Goal: Task Accomplishment & Management: Manage account settings

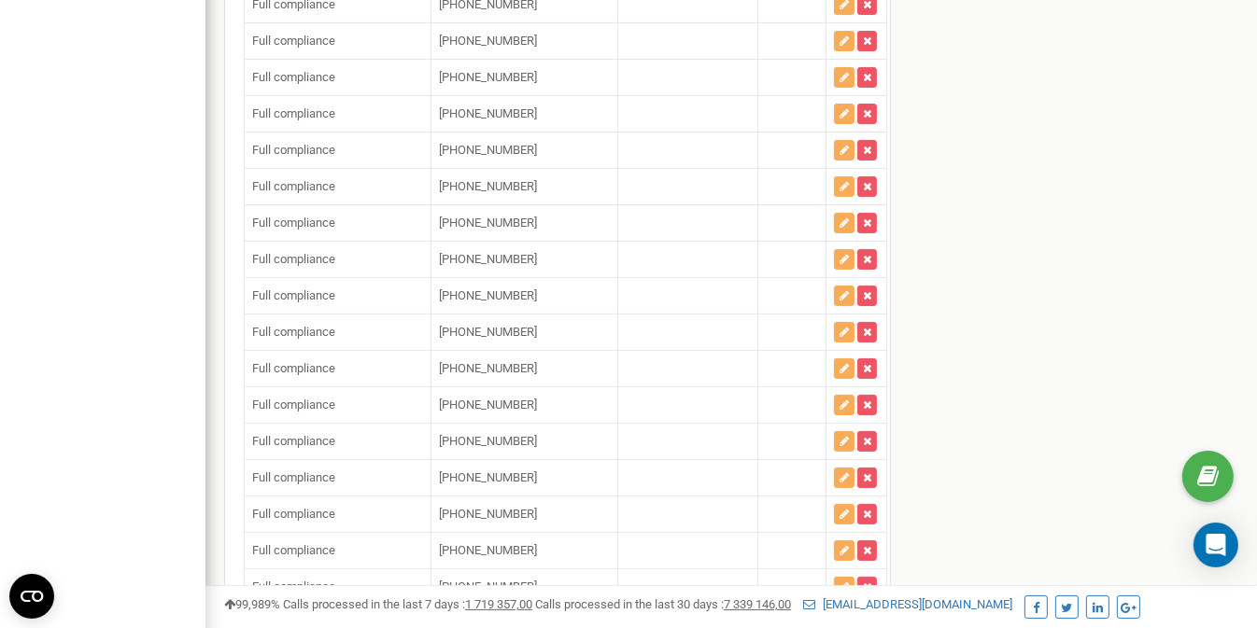
scroll to position [113209, 0]
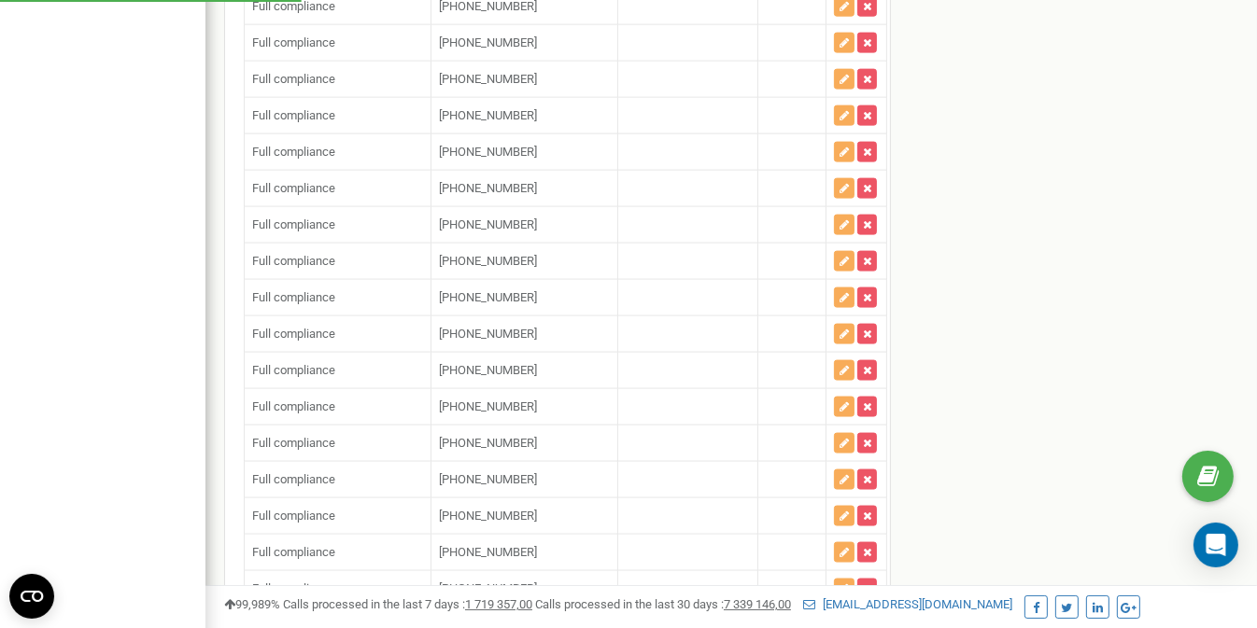
scroll to position [113305, 0]
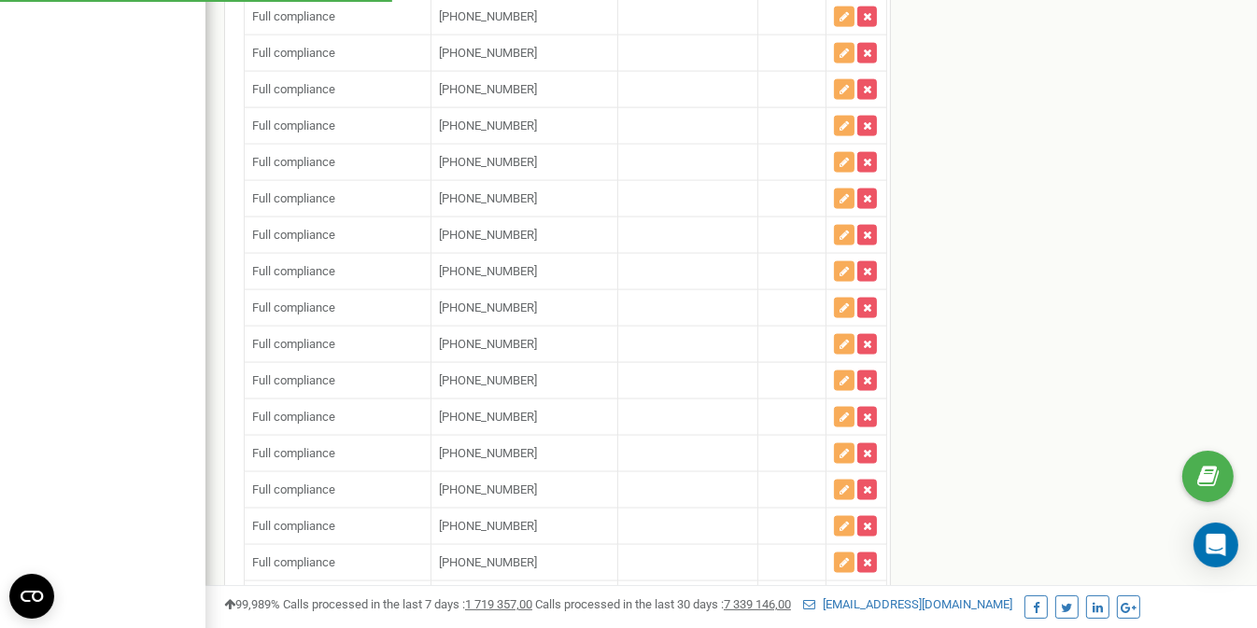
paste input "18482263233"
type input "[PHONE_NUMBER]"
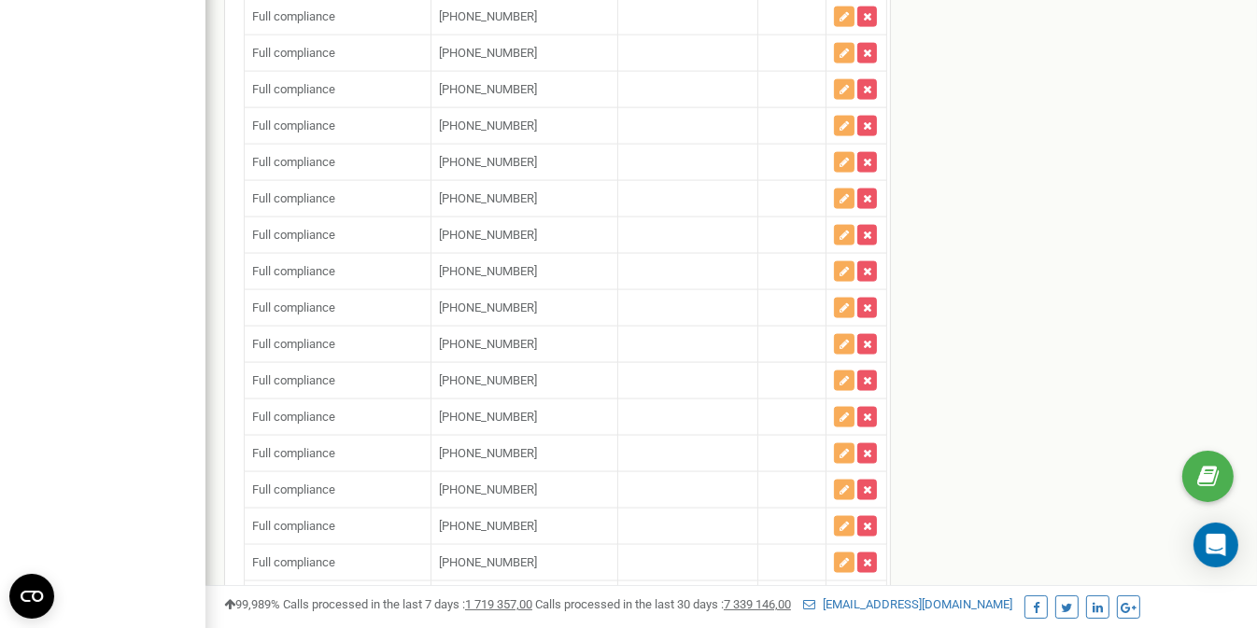
type input "+"
paste input "13473337175"
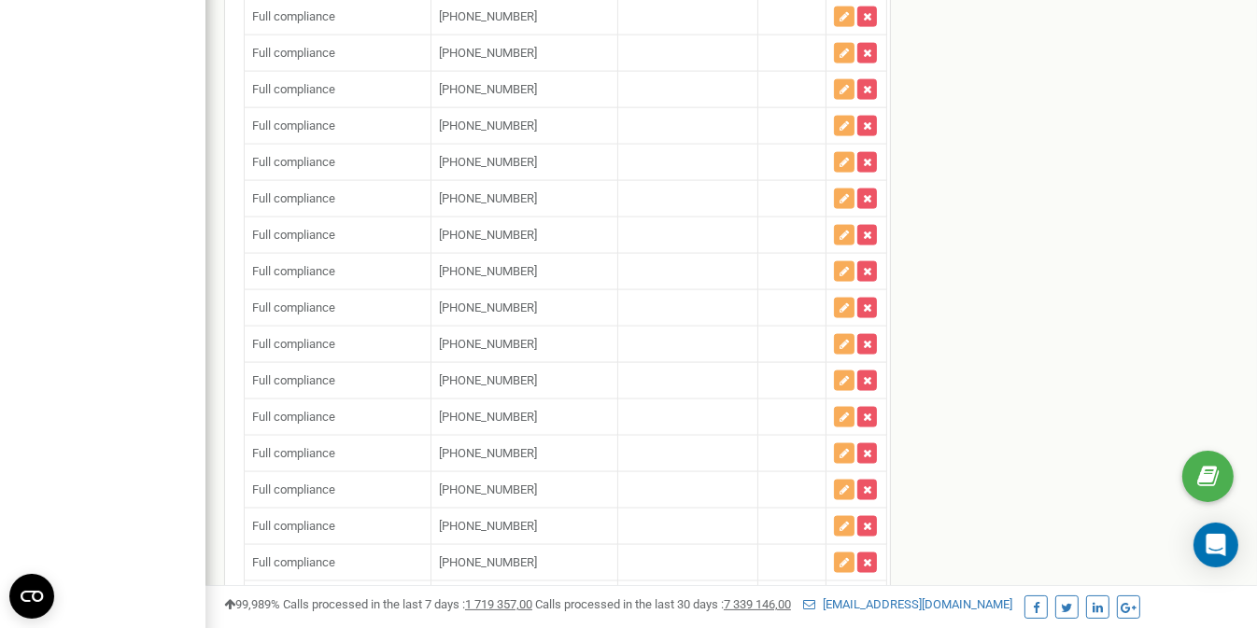
type input "[PHONE_NUMBER]"
paste input "13473337710"
type input "[PHONE_NUMBER]"
